Goal: Navigation & Orientation: Find specific page/section

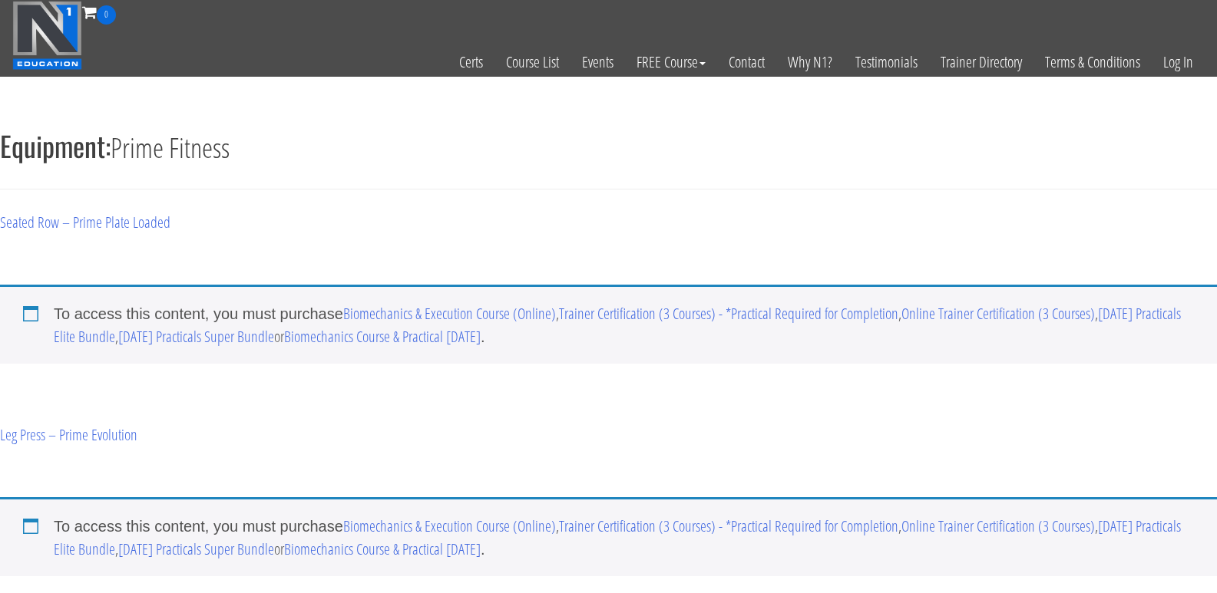
click at [57, 28] on img at bounding box center [47, 35] width 70 height 69
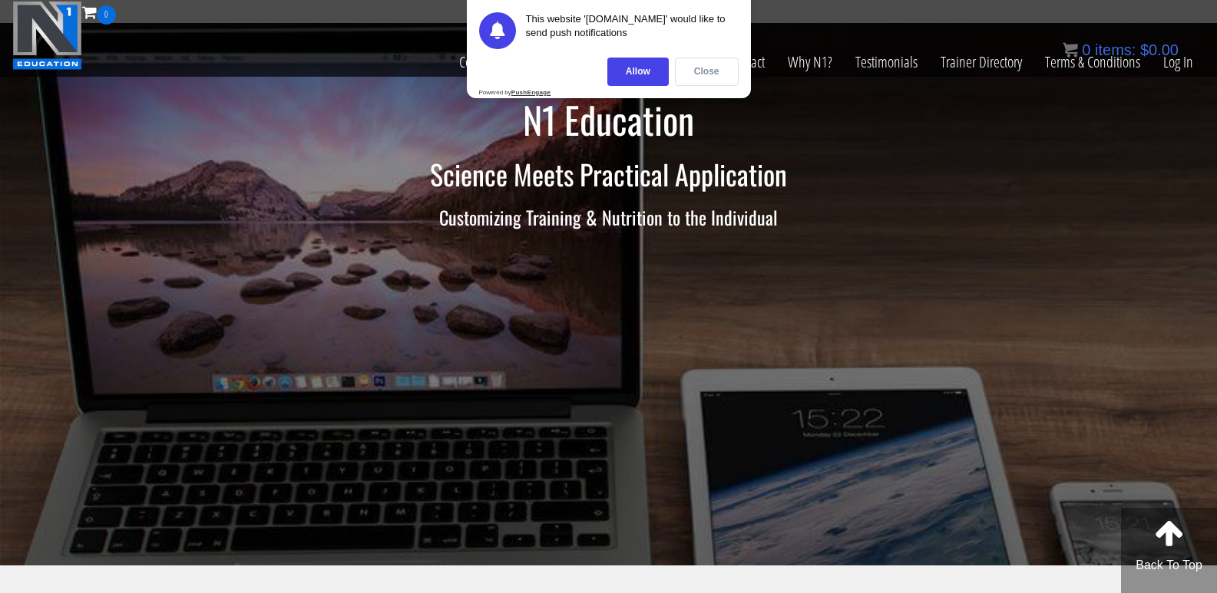
click at [697, 73] on div "Close" at bounding box center [707, 72] width 64 height 28
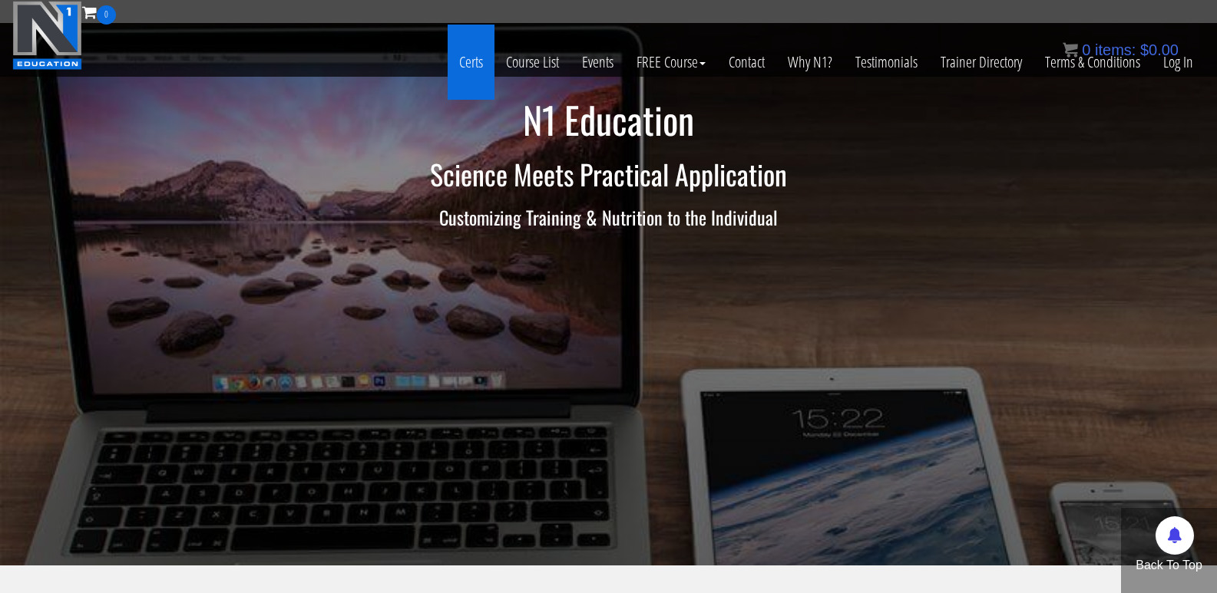
click at [465, 68] on link "Certs" at bounding box center [471, 62] width 47 height 75
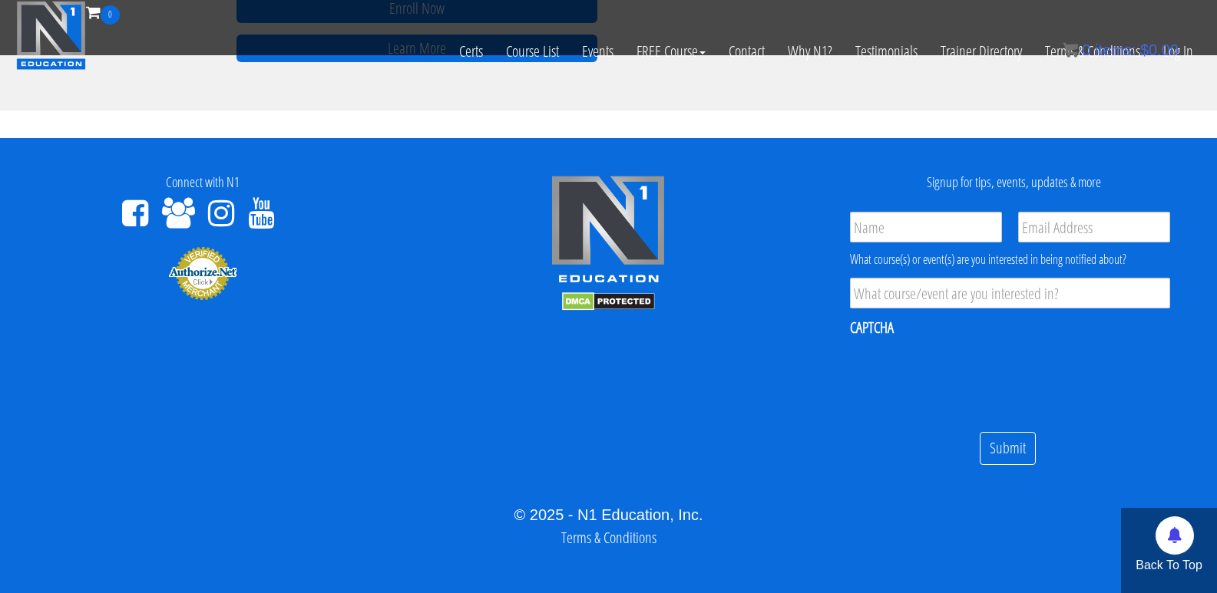
scroll to position [1415, 0]
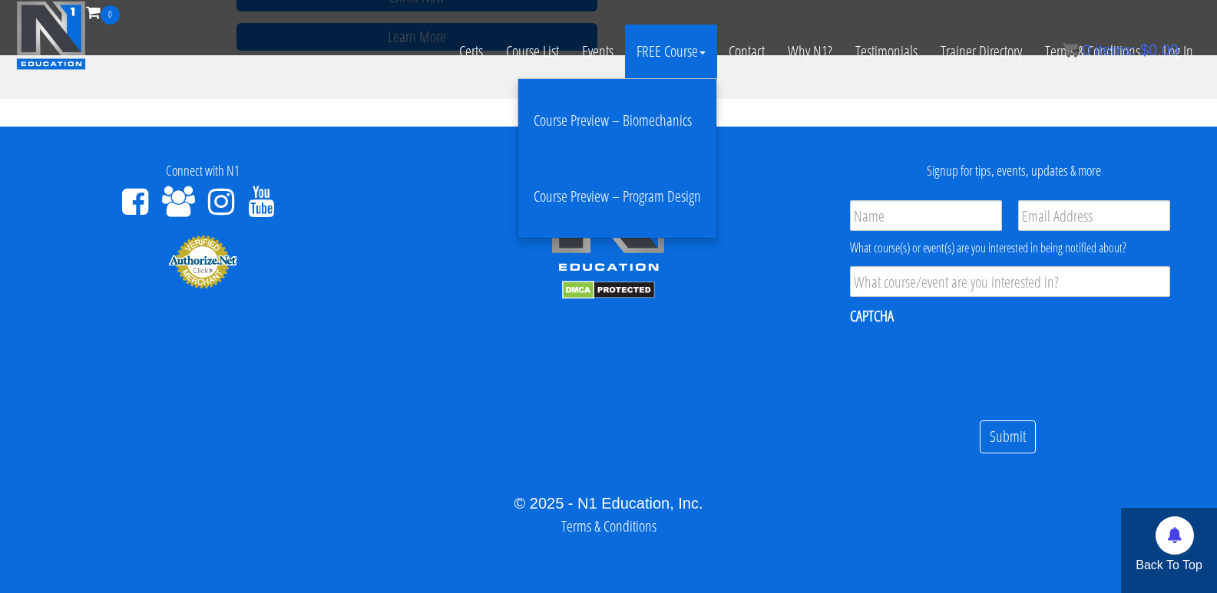
click at [665, 124] on link "Course Preview – Biomechanics" at bounding box center [617, 121] width 190 height 61
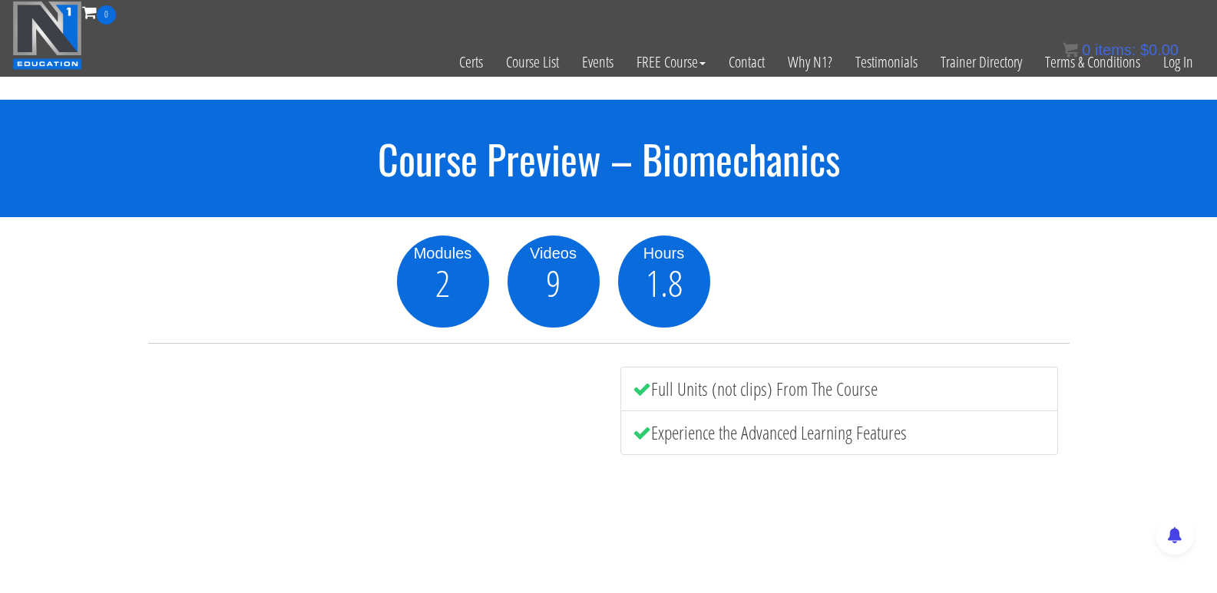
click at [63, 43] on img at bounding box center [47, 35] width 70 height 69
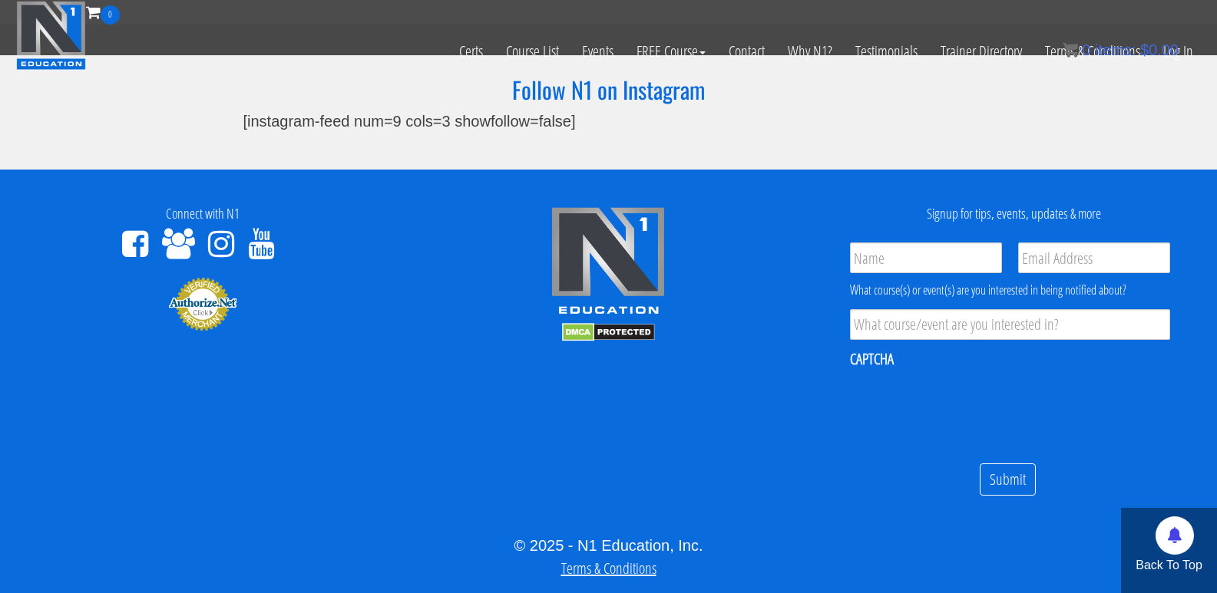
scroll to position [4801, 0]
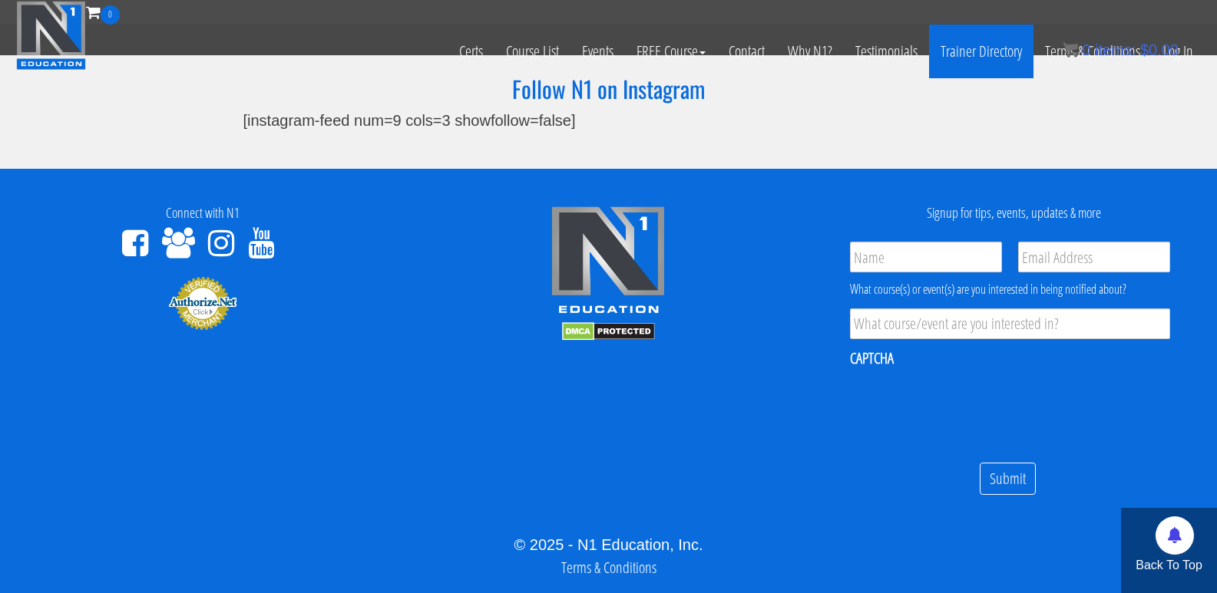
click at [982, 48] on link "Trainer Directory" at bounding box center [981, 52] width 104 height 54
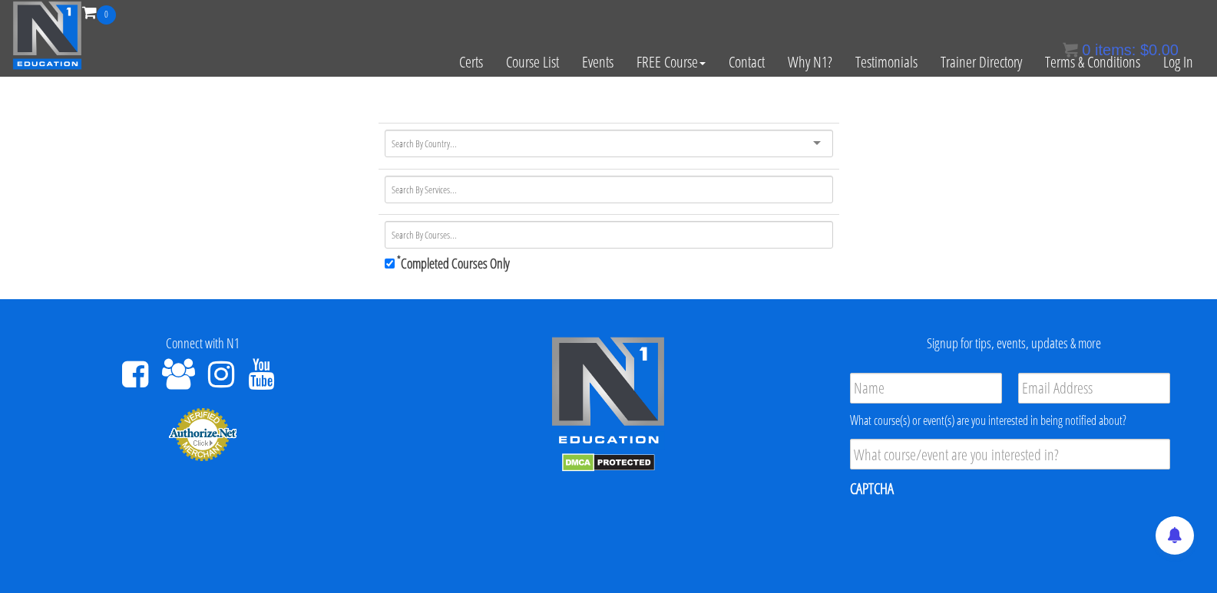
click at [38, 50] on img at bounding box center [47, 35] width 70 height 69
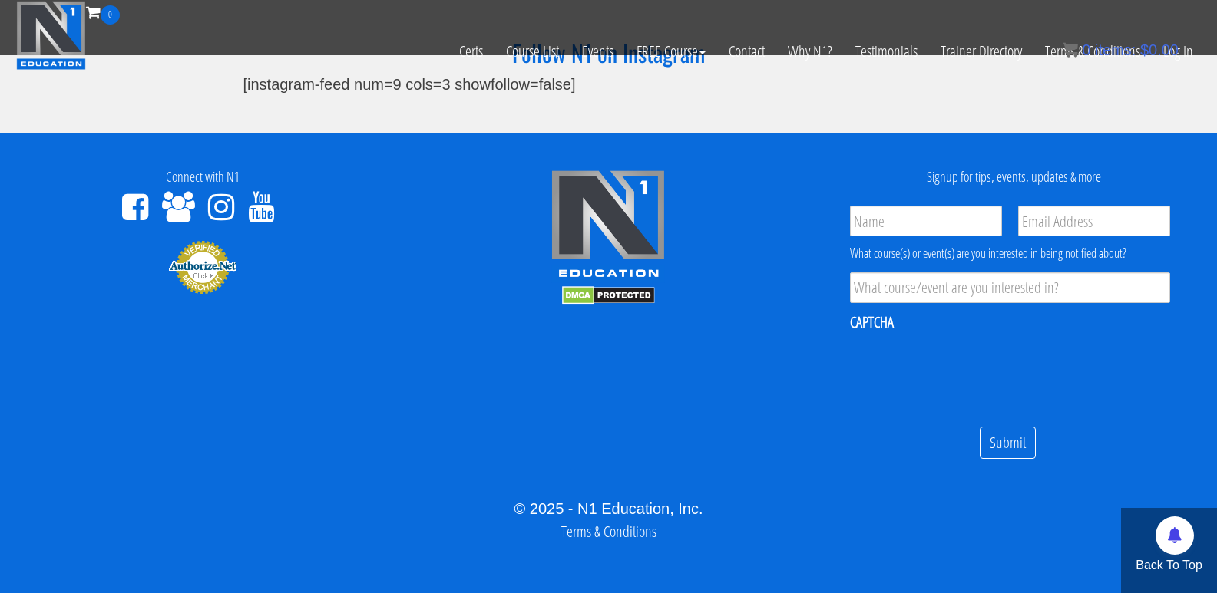
scroll to position [4819, 0]
